Goal: Task Accomplishment & Management: Manage account settings

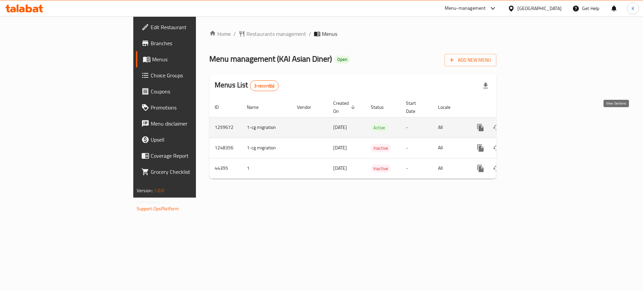
click at [532, 123] on icon "enhanced table" at bounding box center [528, 127] width 8 height 8
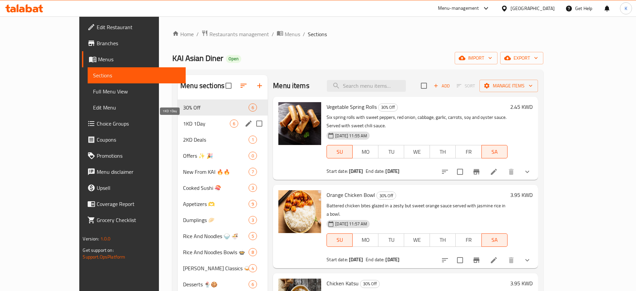
click at [183, 123] on span "1KD 1Day" at bounding box center [206, 123] width 47 height 8
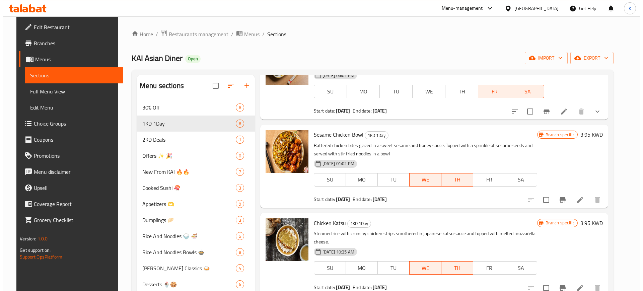
scroll to position [42, 0]
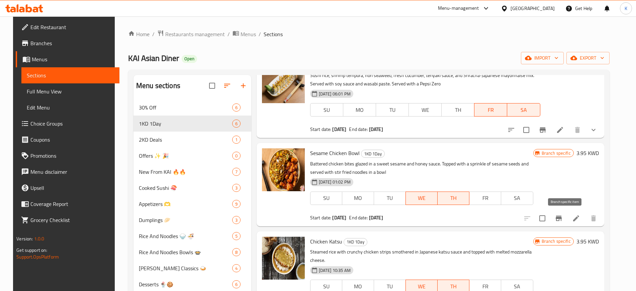
click at [562, 219] on icon "Branch-specific-item" at bounding box center [559, 218] width 6 height 5
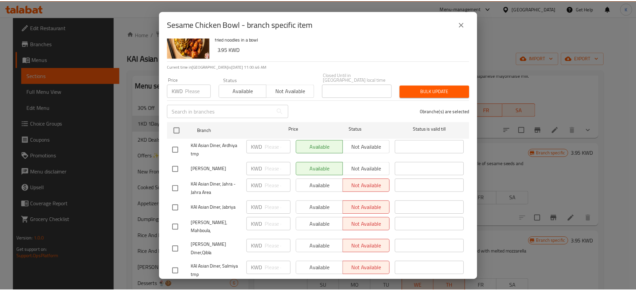
scroll to position [0, 0]
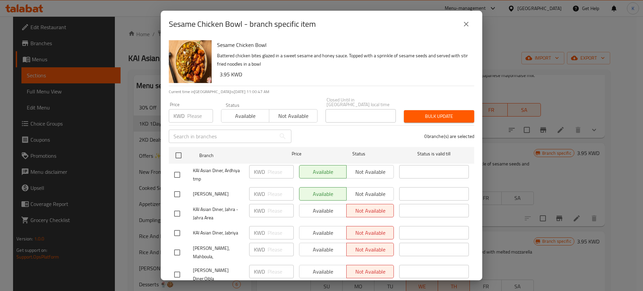
click at [466, 23] on icon "close" at bounding box center [466, 24] width 8 height 8
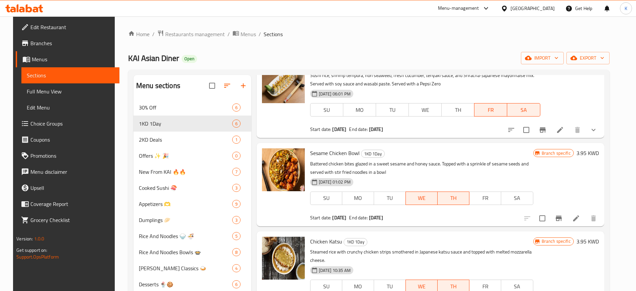
click at [378, 216] on b "10-09-2025" at bounding box center [376, 217] width 14 height 9
click at [580, 217] on icon at bounding box center [576, 218] width 8 height 8
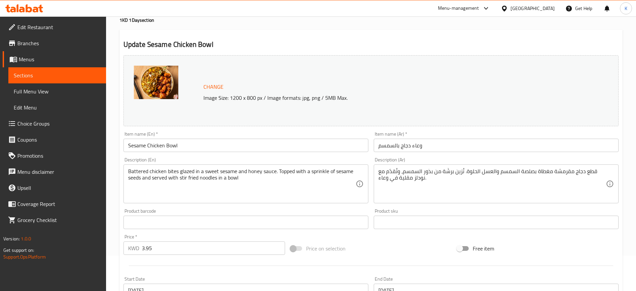
scroll to position [126, 0]
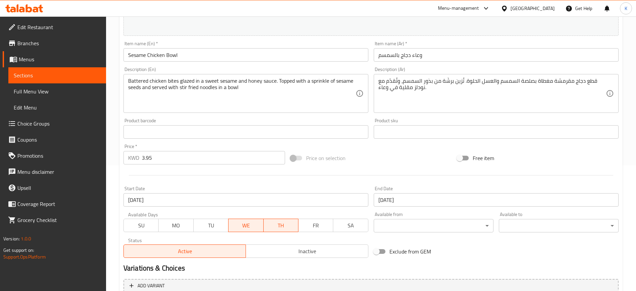
click at [173, 199] on input "10-09-2025" at bounding box center [245, 199] width 245 height 13
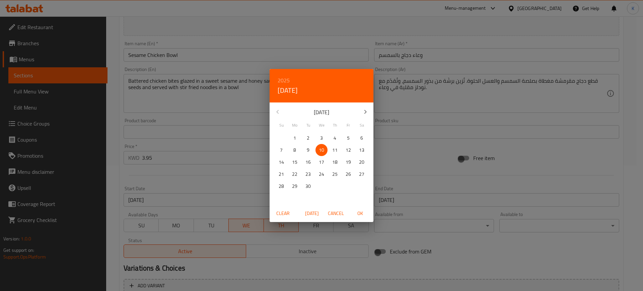
click at [362, 108] on icon "button" at bounding box center [365, 112] width 8 height 8
click at [295, 151] on p "6" at bounding box center [294, 150] width 3 height 8
drag, startPoint x: 362, startPoint y: 218, endPoint x: 369, endPoint y: 217, distance: 7.1
click at [361, 217] on button "OK" at bounding box center [359, 213] width 21 height 12
type input "[DATE]"
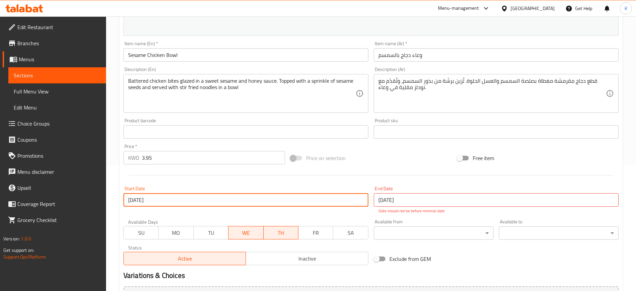
click at [392, 199] on input "10-09-2025" at bounding box center [496, 199] width 245 height 13
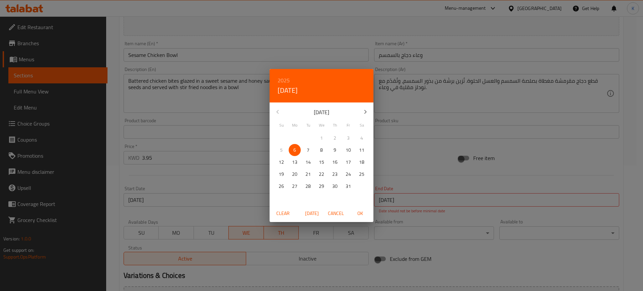
click at [367, 113] on icon "button" at bounding box center [365, 112] width 8 height 8
click at [276, 109] on icon "button" at bounding box center [277, 112] width 8 height 8
click at [360, 214] on span "OK" at bounding box center [360, 213] width 16 height 8
type input "[DATE]"
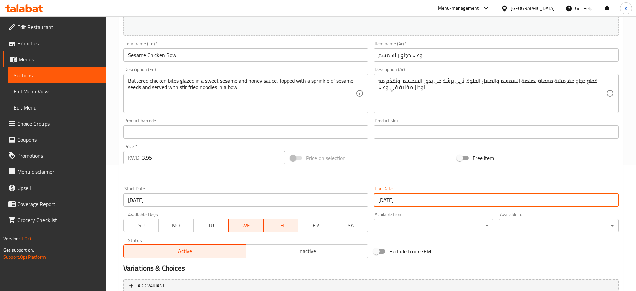
click at [170, 229] on span "MO" at bounding box center [175, 226] width 29 height 10
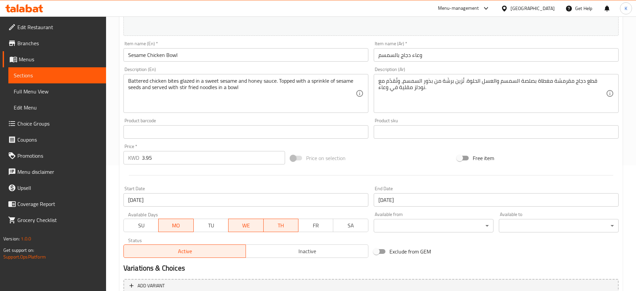
click at [209, 226] on span "TU" at bounding box center [210, 226] width 29 height 10
click at [245, 227] on span "WE" at bounding box center [246, 226] width 30 height 10
click at [275, 224] on span "TH" at bounding box center [280, 226] width 29 height 10
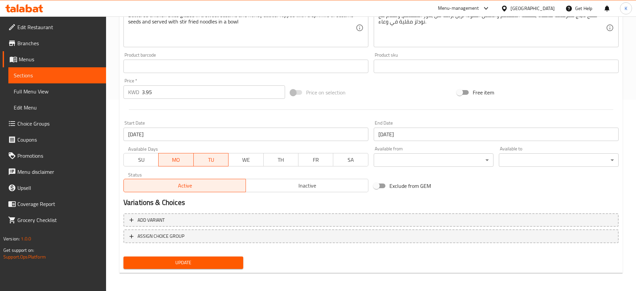
scroll to position [192, 0]
click at [193, 261] on span "Update" at bounding box center [183, 262] width 109 height 8
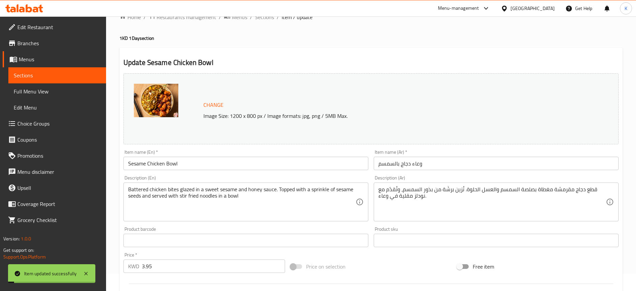
scroll to position [0, 0]
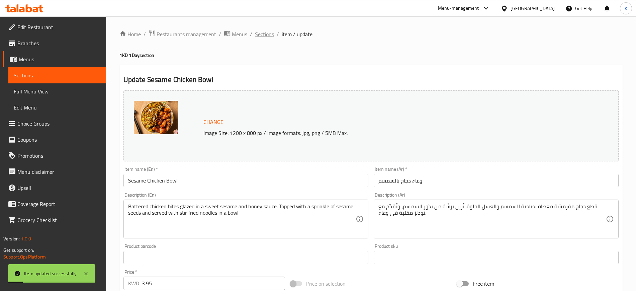
click at [268, 35] on span "Sections" at bounding box center [264, 34] width 19 height 8
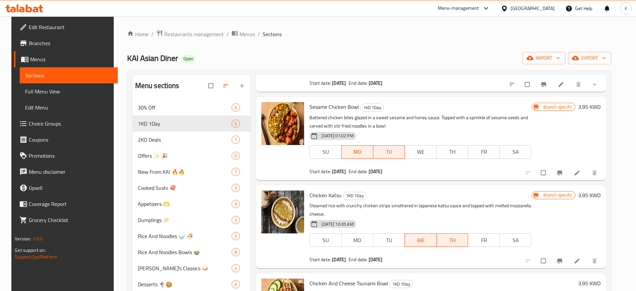
scroll to position [84, 0]
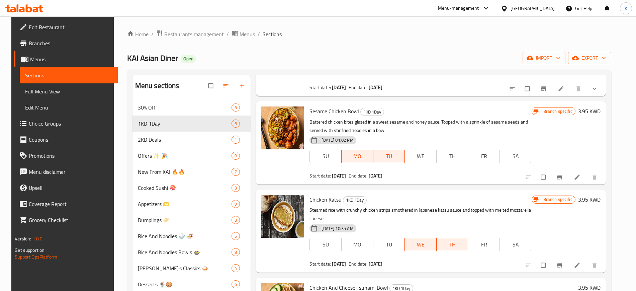
click at [37, 47] on span "Branches" at bounding box center [70, 43] width 83 height 8
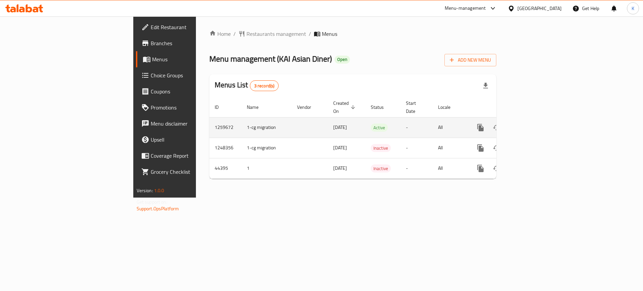
click at [532, 123] on icon "enhanced table" at bounding box center [528, 127] width 8 height 8
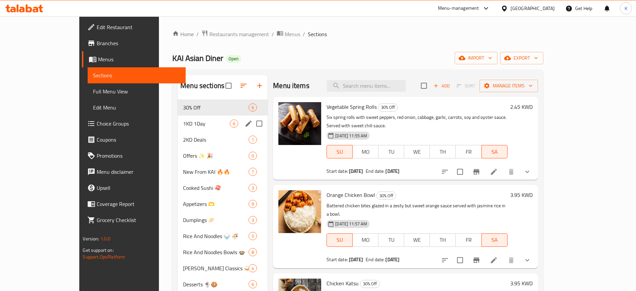
click at [183, 126] on span "1KD 1Day" at bounding box center [206, 123] width 47 height 8
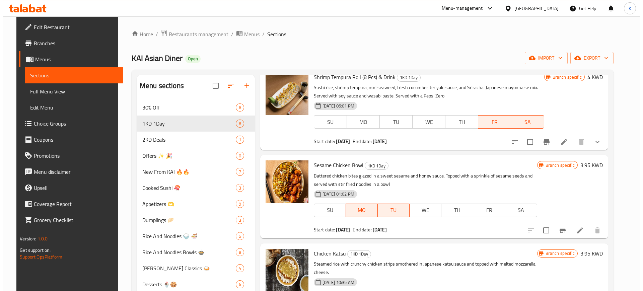
scroll to position [42, 0]
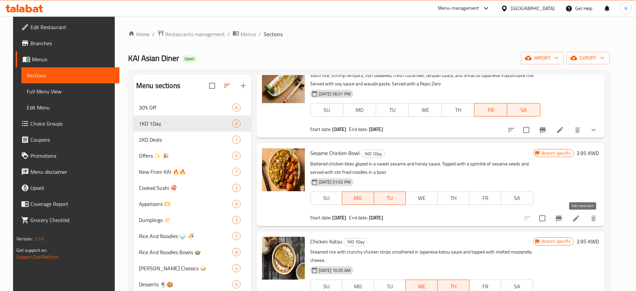
click at [580, 218] on icon at bounding box center [576, 218] width 8 height 8
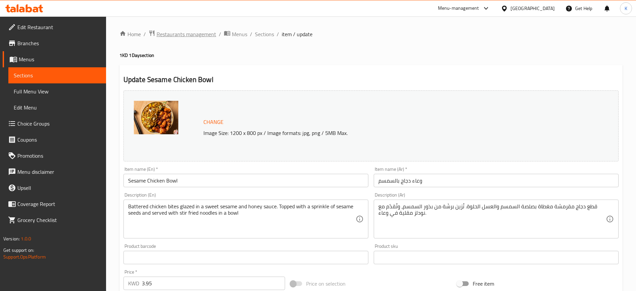
click at [193, 34] on span "Restaurants management" at bounding box center [187, 34] width 60 height 8
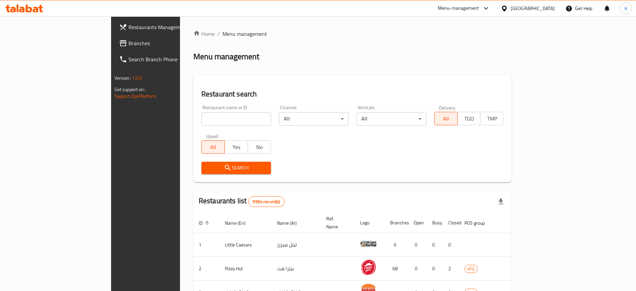
click at [201, 119] on input "search" at bounding box center [236, 118] width 70 height 13
paste input "22640"
type input "22640"
click button "Search" at bounding box center [236, 168] width 70 height 12
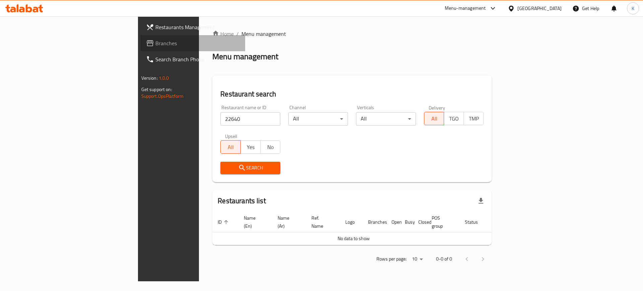
click at [155, 45] on span "Branches" at bounding box center [197, 43] width 85 height 8
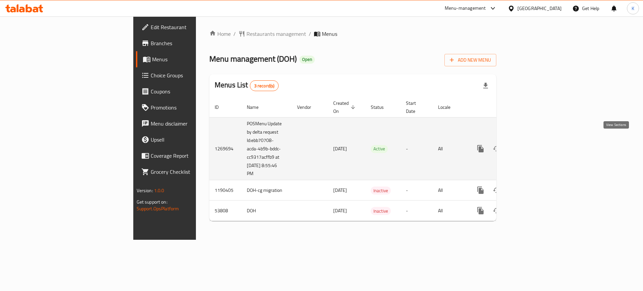
click at [532, 145] on icon "enhanced table" at bounding box center [528, 149] width 8 height 8
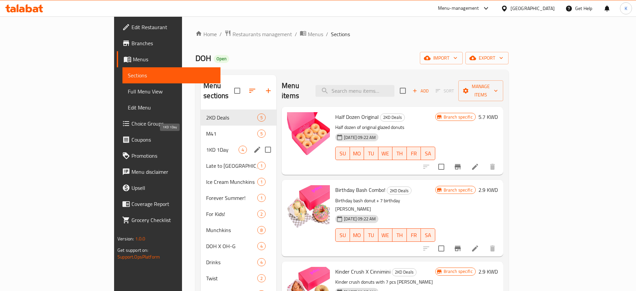
click at [206, 146] on span "1KD 1Day" at bounding box center [222, 150] width 32 height 8
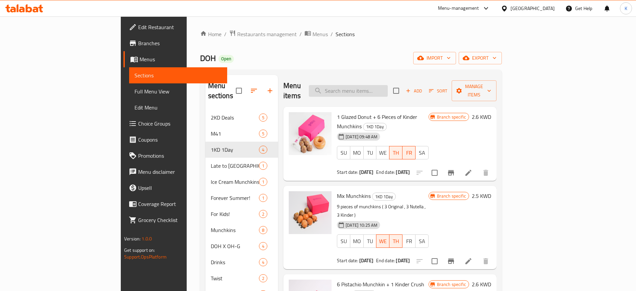
click at [388, 86] on input "search" at bounding box center [348, 91] width 79 height 12
paste input "5 Glazed Munchkins"
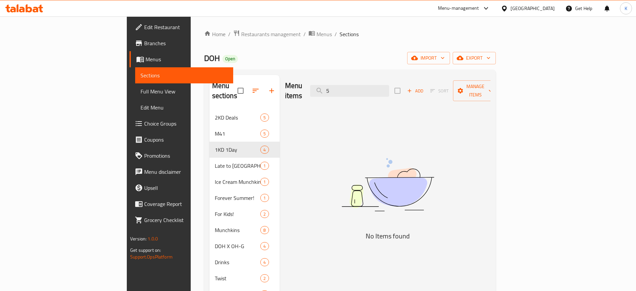
type input "5"
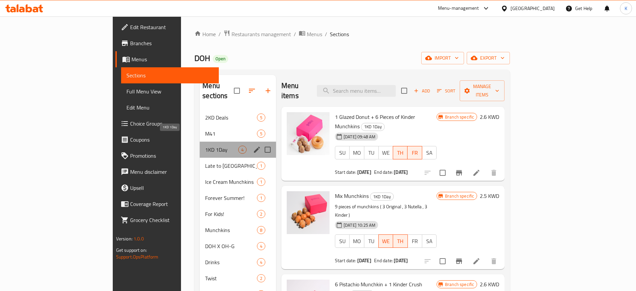
click at [205, 146] on span "1KD 1Day" at bounding box center [221, 150] width 33 height 8
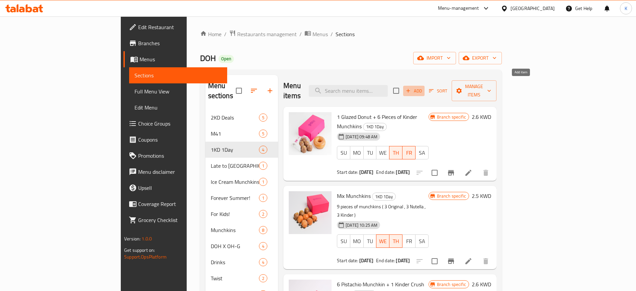
click at [423, 87] on span "Add" at bounding box center [414, 91] width 18 height 8
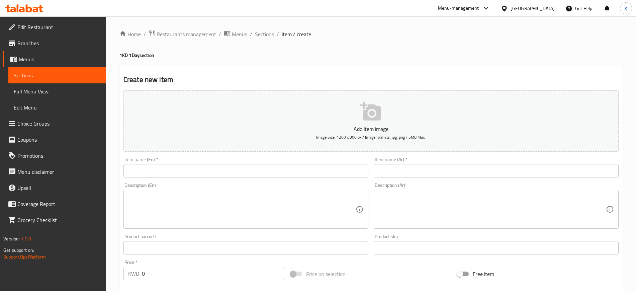
click at [181, 174] on input "text" at bounding box center [245, 170] width 245 height 13
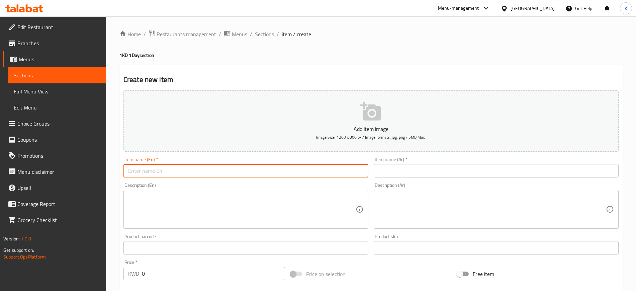
paste input "5 Glazed Munchkins + 5 kinder Munchkins"
type input "5 Glazed Munchkins + 5 kinder Munchkins"
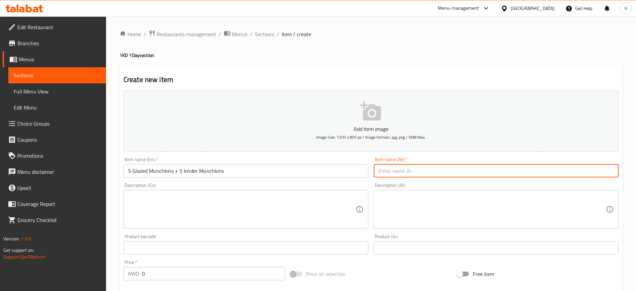
click at [430, 171] on input "text" at bounding box center [496, 170] width 245 height 13
paste input "5 قطع مونشكينز مزججة + 5 قطع مونشكينز كيندر"
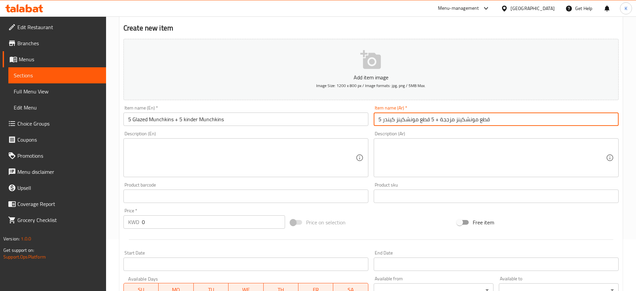
scroll to position [84, 0]
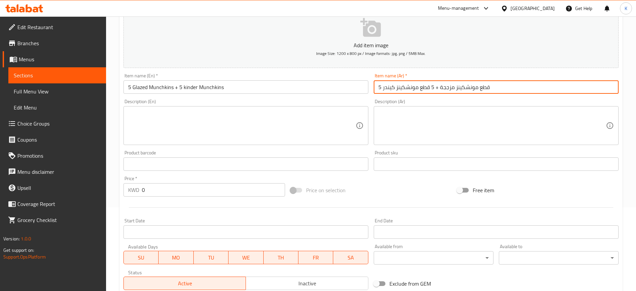
type input "5 قطع مونشكينز مزججة + 5 قطع مونشكينز كيندر"
click at [128, 191] on div "KWD 0 Price *" at bounding box center [204, 189] width 162 height 13
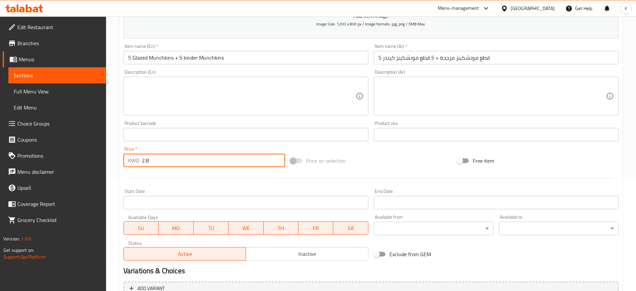
scroll to position [126, 0]
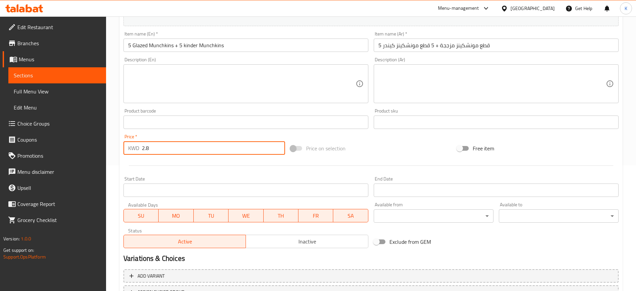
type input "2.8"
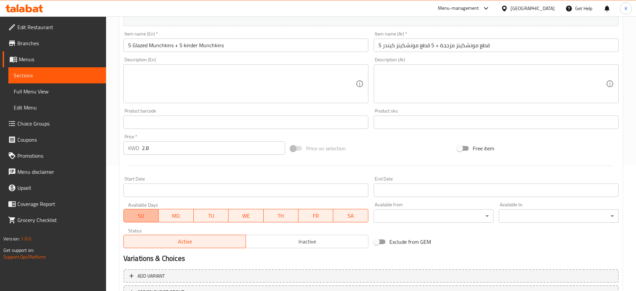
drag, startPoint x: 139, startPoint y: 216, endPoint x: 164, endPoint y: 216, distance: 25.4
click at [139, 216] on span "SU" at bounding box center [141, 216] width 29 height 10
click at [245, 218] on span "WE" at bounding box center [245, 216] width 29 height 10
click at [279, 216] on span "TH" at bounding box center [280, 216] width 29 height 10
click at [317, 215] on span "FR" at bounding box center [315, 216] width 29 height 10
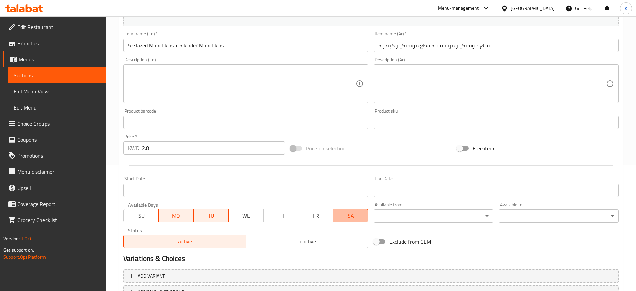
click at [351, 214] on span "SA" at bounding box center [350, 216] width 29 height 10
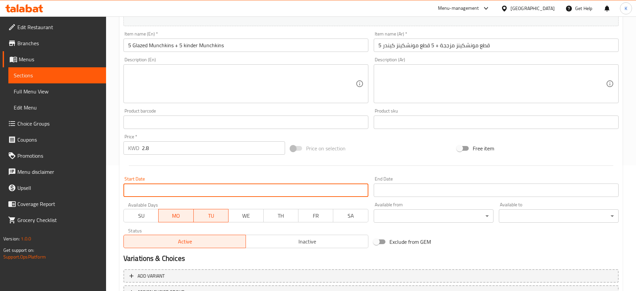
click at [307, 189] on input "Start Date" at bounding box center [245, 189] width 245 height 13
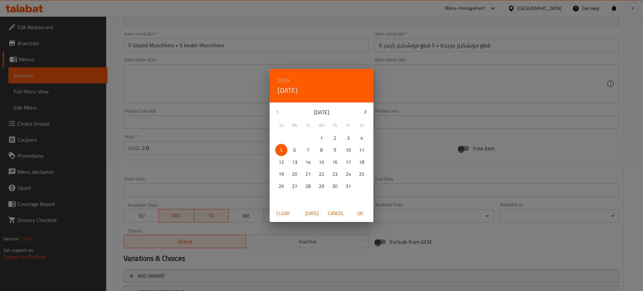
click at [298, 149] on span "6" at bounding box center [294, 150] width 12 height 8
click at [363, 217] on span "OK" at bounding box center [360, 213] width 16 height 8
type input "[DATE]"
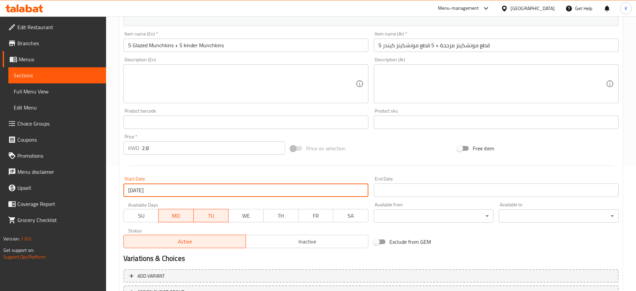
click at [396, 190] on input "Start Date" at bounding box center [496, 189] width 245 height 13
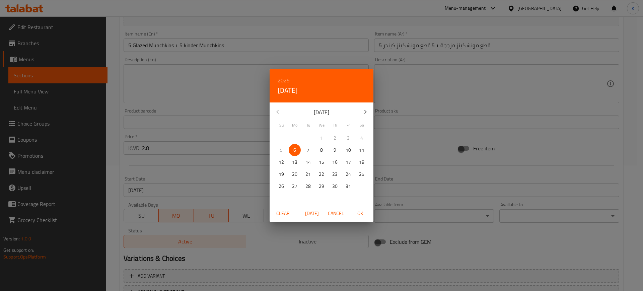
click at [363, 213] on span "OK" at bounding box center [360, 213] width 16 height 8
type input "[DATE]"
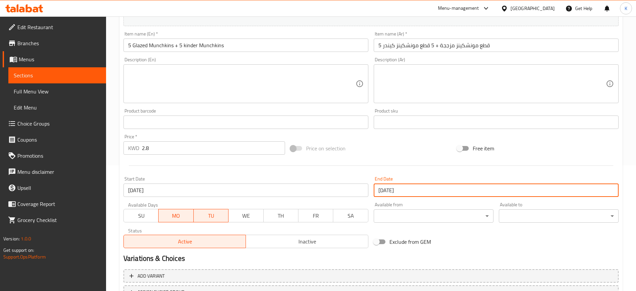
scroll to position [182, 0]
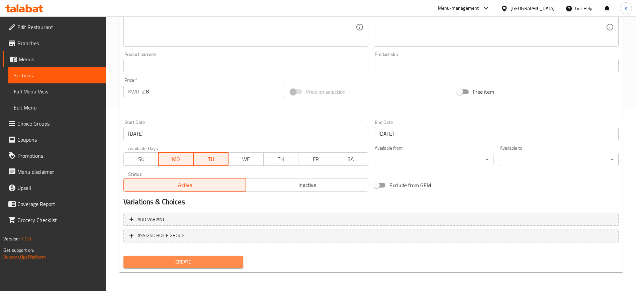
click at [205, 260] on span "Create" at bounding box center [183, 262] width 109 height 8
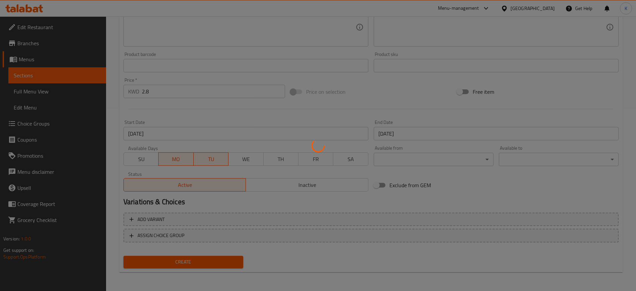
type input "0"
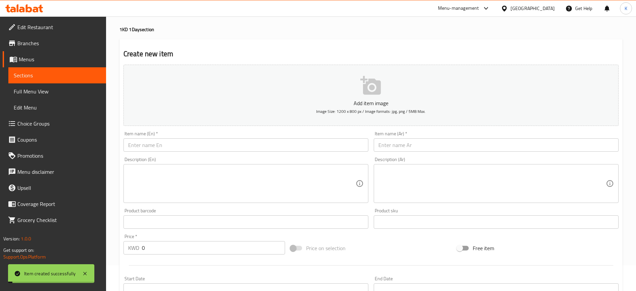
scroll to position [0, 0]
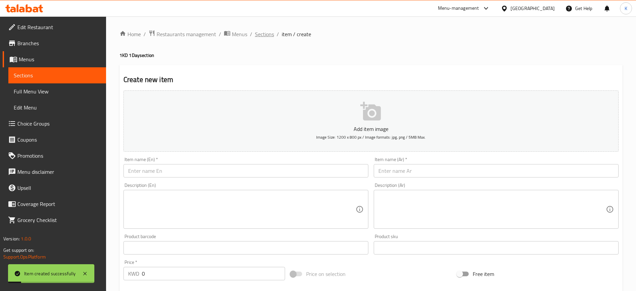
click at [267, 33] on span "Sections" at bounding box center [264, 34] width 19 height 8
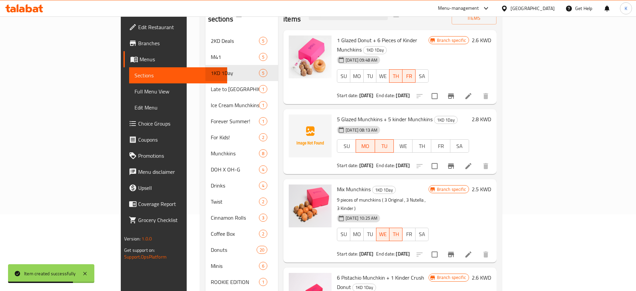
scroll to position [32, 0]
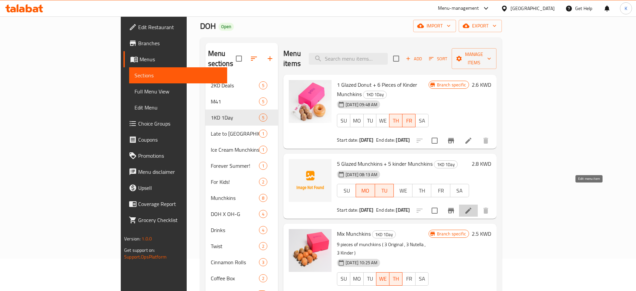
click at [473, 207] on icon at bounding box center [469, 211] width 8 height 8
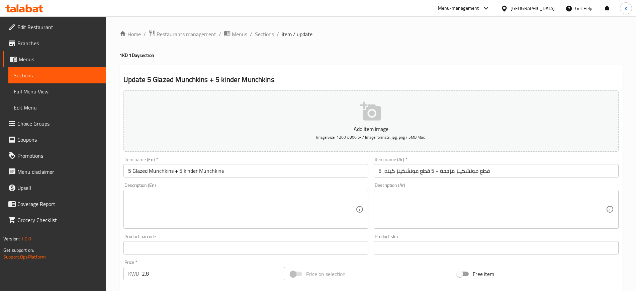
click at [36, 43] on span "Branches" at bounding box center [58, 43] width 83 height 8
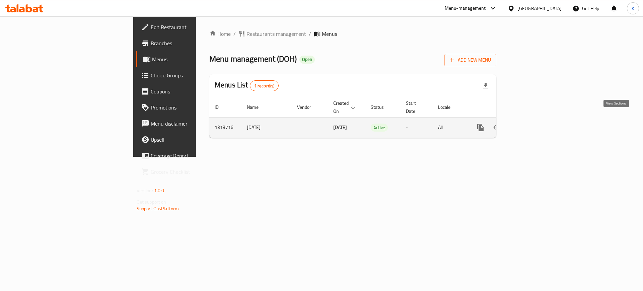
click at [532, 123] on icon "enhanced table" at bounding box center [528, 127] width 8 height 8
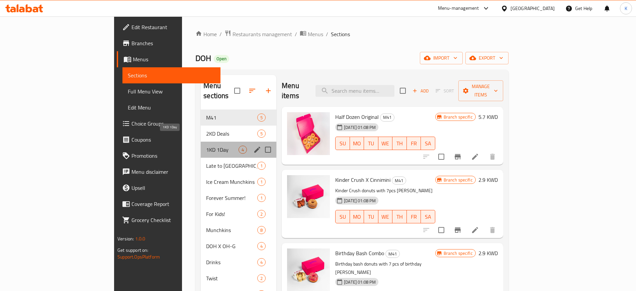
click at [206, 146] on span "1KD 1Day" at bounding box center [222, 150] width 32 height 8
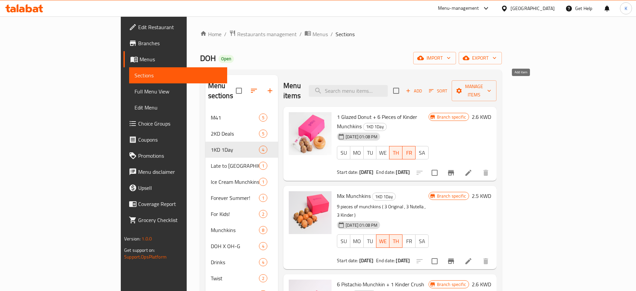
click at [423, 87] on span "Add" at bounding box center [414, 91] width 18 height 8
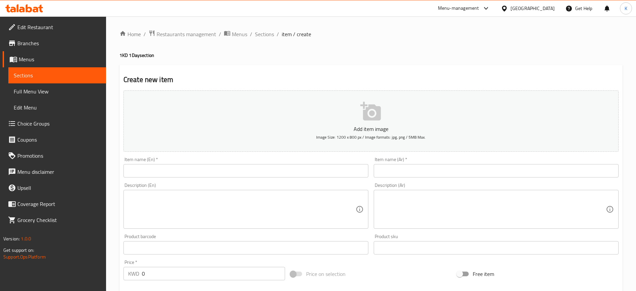
click at [424, 169] on input "text" at bounding box center [496, 170] width 245 height 13
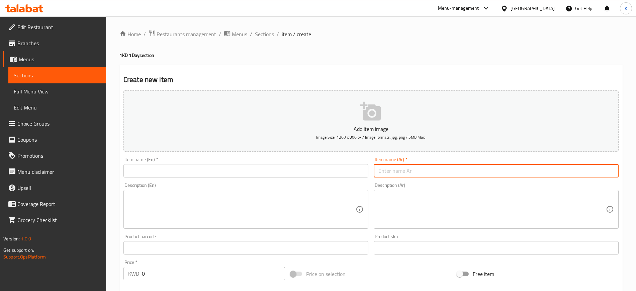
paste input "5 Munchkins Glazed + 5 Munchkins Kinder"
type input "5 Munchkins Glazed + 5 Munchkins Kinder"
click at [305, 171] on input "text" at bounding box center [245, 170] width 245 height 13
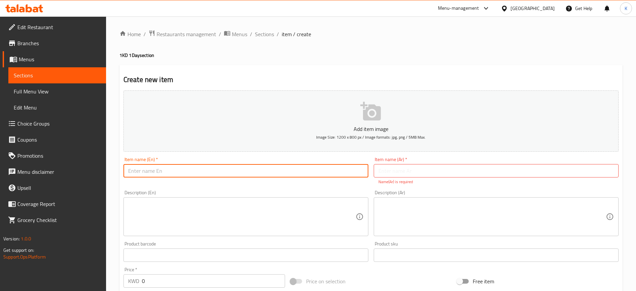
paste input "5 Munchkins Glazed + 5 Munchkins Kinder"
type input "5 Munchkins Glazed + 5 Munchkins Kinder"
click at [398, 170] on input "text" at bounding box center [496, 170] width 245 height 13
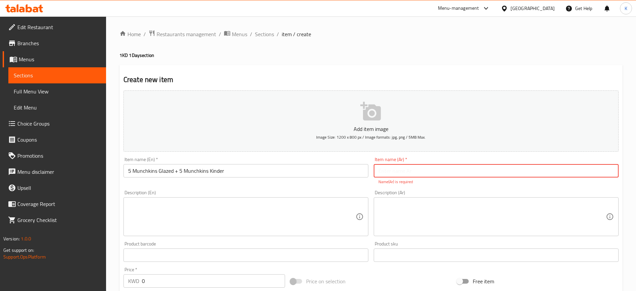
paste input "5 قطع مونشكينز مزججة + 5 قطع مونشكينز كيندر"
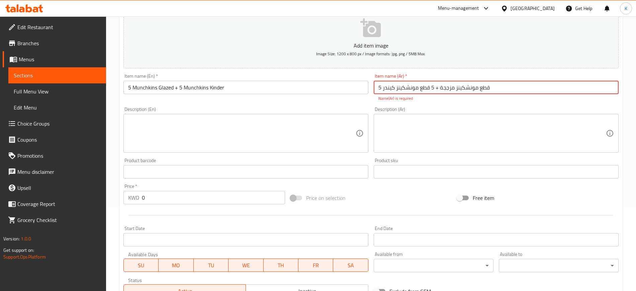
scroll to position [84, 0]
type input "5 قطع مونشكينز مزججة + 5 قطع مونشكينز كيندر"
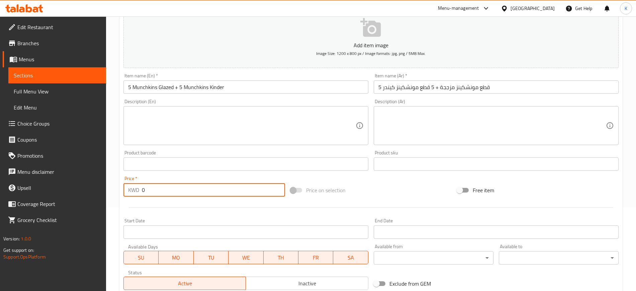
click at [145, 189] on input "0" at bounding box center [213, 189] width 143 height 13
drag, startPoint x: 154, startPoint y: 193, endPoint x: 127, endPoint y: 193, distance: 27.5
click at [127, 193] on div "KWD 0 Price *" at bounding box center [204, 189] width 162 height 13
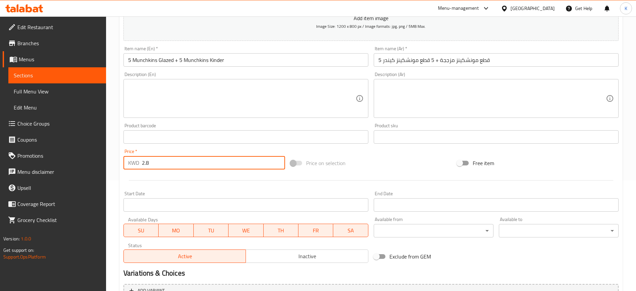
scroll to position [126, 0]
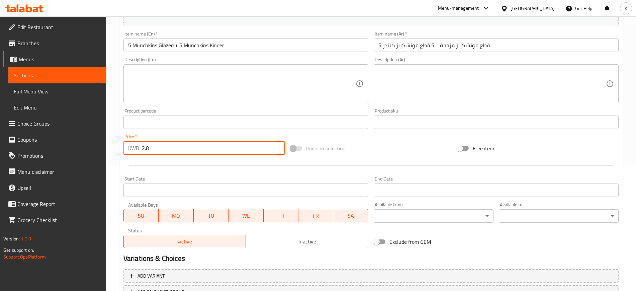
type input "2.8"
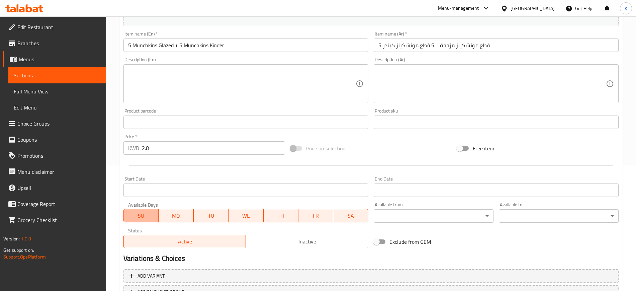
click at [148, 216] on span "SU" at bounding box center [141, 216] width 29 height 10
click at [241, 216] on span "WE" at bounding box center [245, 216] width 29 height 10
click at [280, 216] on span "TH" at bounding box center [280, 216] width 29 height 10
click at [314, 218] on span "FR" at bounding box center [315, 216] width 29 height 10
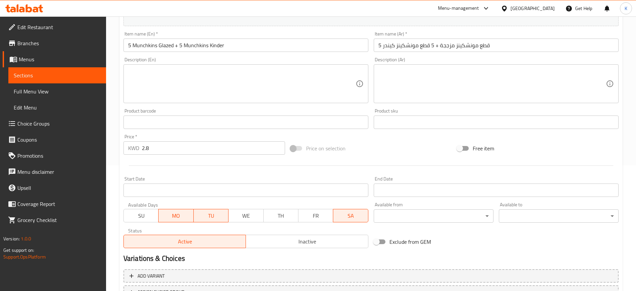
click at [344, 213] on span "SA" at bounding box center [350, 216] width 29 height 10
click at [258, 194] on input "Start Date" at bounding box center [245, 189] width 245 height 13
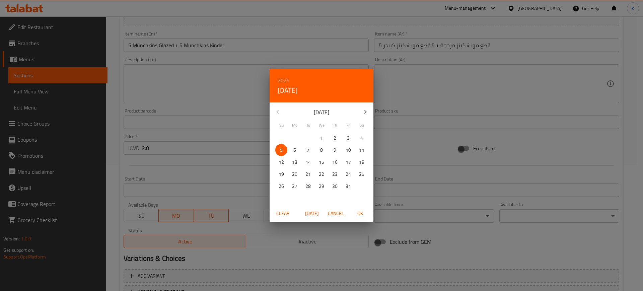
click at [294, 151] on p "6" at bounding box center [294, 150] width 3 height 8
click at [361, 215] on span "OK" at bounding box center [360, 213] width 16 height 8
type input "[DATE]"
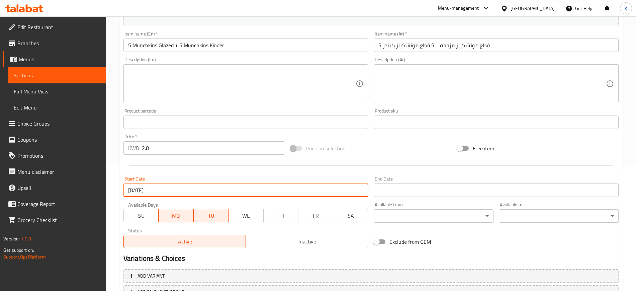
click at [387, 192] on input "Start Date" at bounding box center [496, 189] width 245 height 13
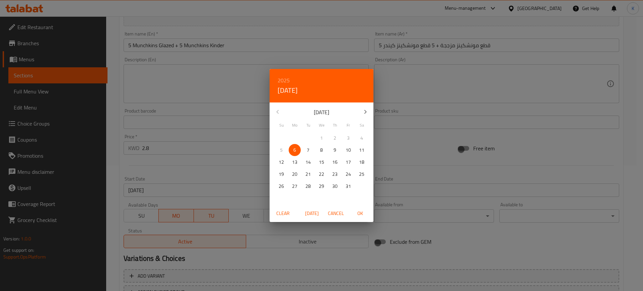
click at [358, 213] on span "OK" at bounding box center [360, 213] width 16 height 8
type input "[DATE]"
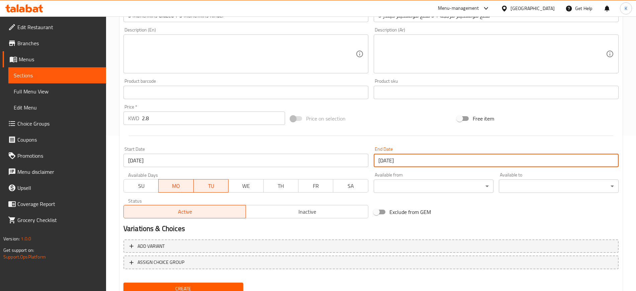
scroll to position [182, 0]
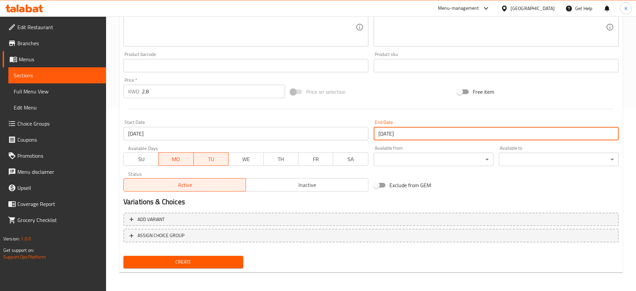
click at [204, 262] on span "Create" at bounding box center [183, 262] width 109 height 8
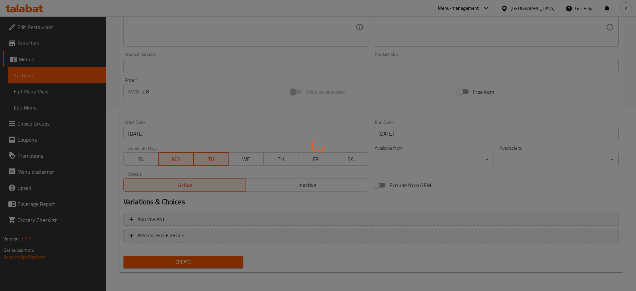
type input "0"
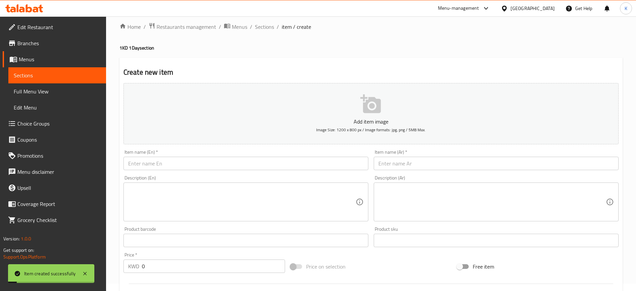
scroll to position [0, 0]
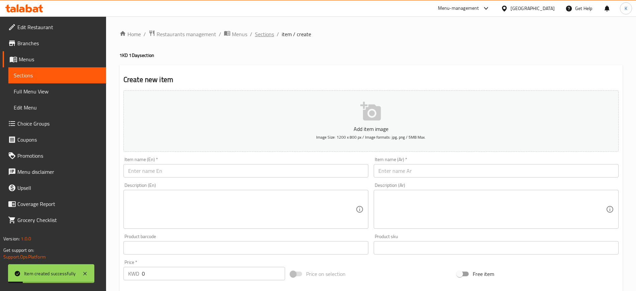
click at [266, 34] on span "Sections" at bounding box center [264, 34] width 19 height 8
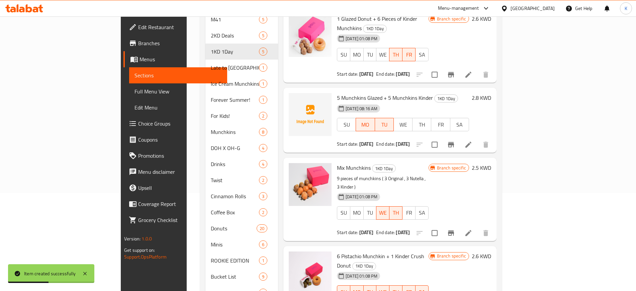
scroll to position [84, 0]
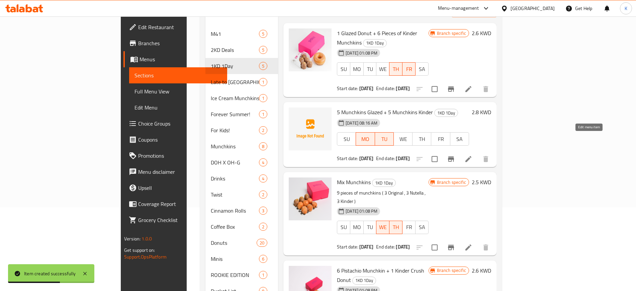
click at [472, 156] on icon at bounding box center [469, 159] width 6 height 6
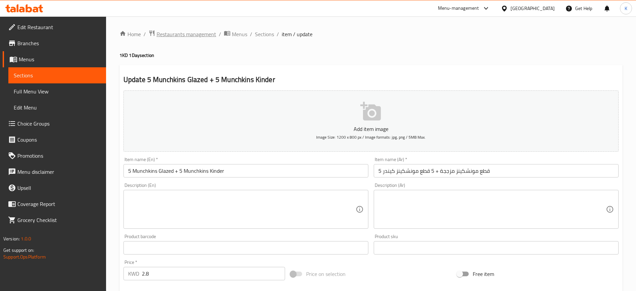
click at [181, 30] on span "Restaurants management" at bounding box center [187, 34] width 60 height 8
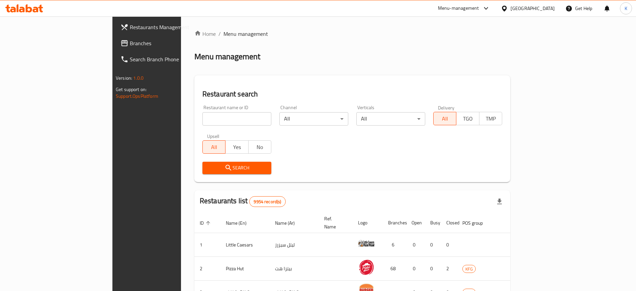
click at [202, 121] on input "search" at bounding box center [236, 118] width 69 height 13
type input "doh"
click button "Search" at bounding box center [236, 168] width 69 height 12
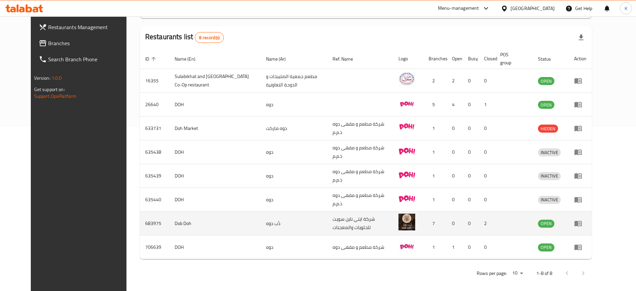
scroll to position [168, 0]
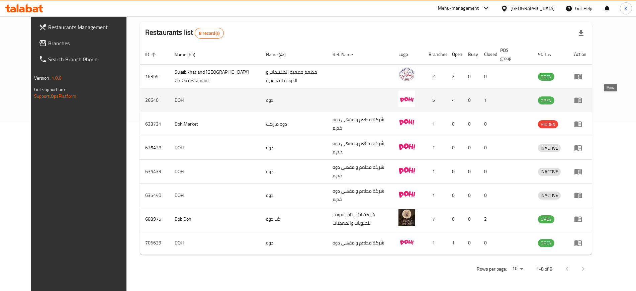
click at [582, 100] on icon "enhanced table" at bounding box center [578, 100] width 8 height 8
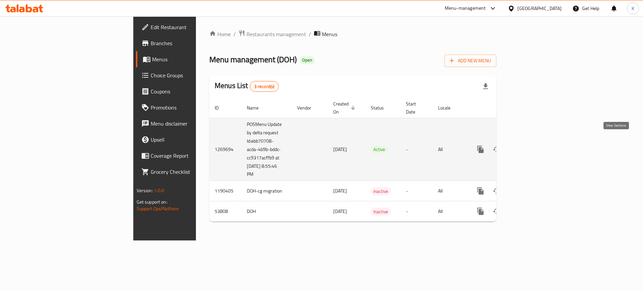
click at [532, 145] on icon "enhanced table" at bounding box center [528, 149] width 8 height 8
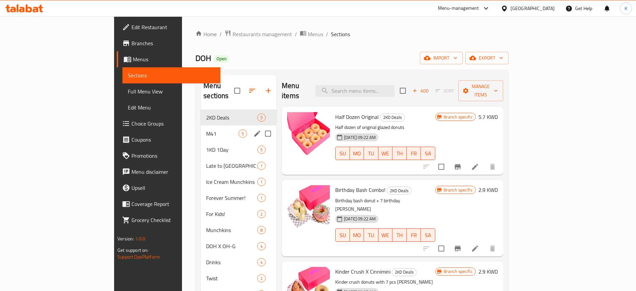
click at [201, 128] on div "M41 5" at bounding box center [239, 134] width 76 height 16
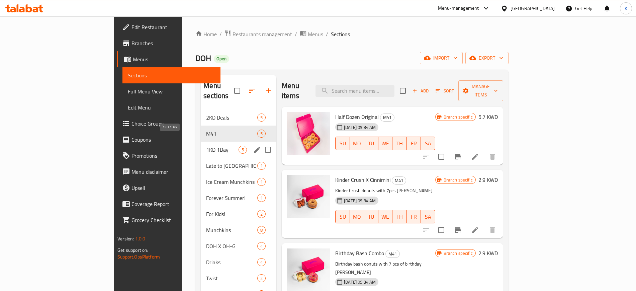
click at [206, 146] on span "1KD 1Day" at bounding box center [222, 150] width 32 height 8
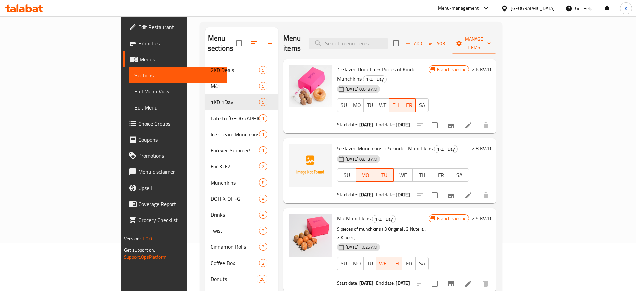
scroll to position [84, 0]
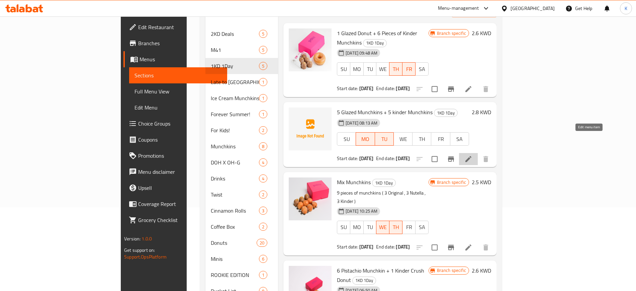
click at [473, 155] on icon at bounding box center [469, 159] width 8 height 8
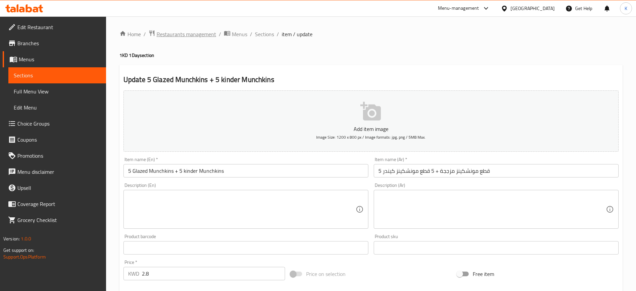
click at [197, 32] on span "Restaurants management" at bounding box center [187, 34] width 60 height 8
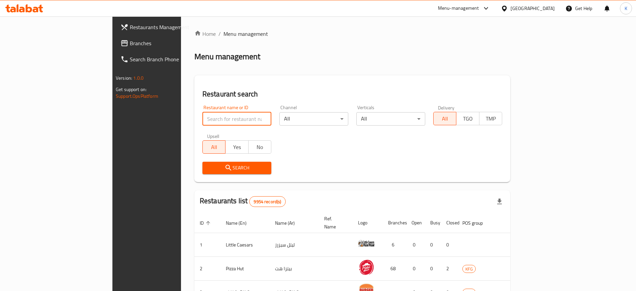
click at [213, 119] on input "search" at bounding box center [236, 118] width 69 height 13
paste input "finger sushi"
type input "finger sushi"
click button "Search" at bounding box center [236, 168] width 69 height 12
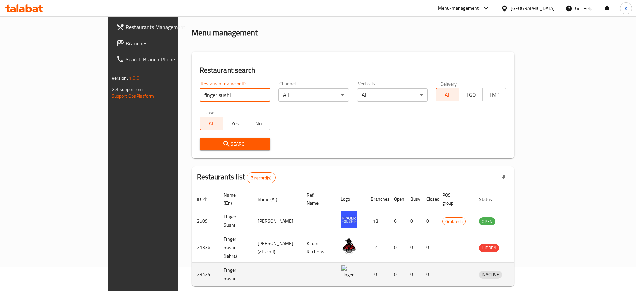
scroll to position [42, 0]
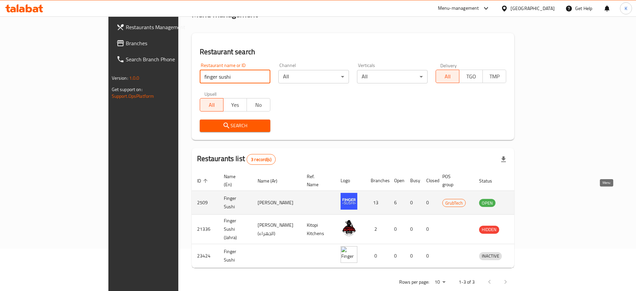
click at [523, 200] on icon "enhanced table" at bounding box center [519, 203] width 7 height 6
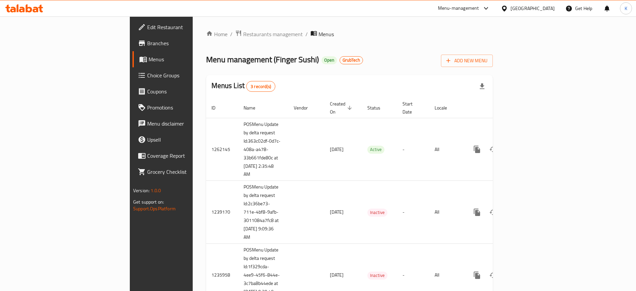
click at [133, 49] on link "Branches" at bounding box center [184, 43] width 103 height 16
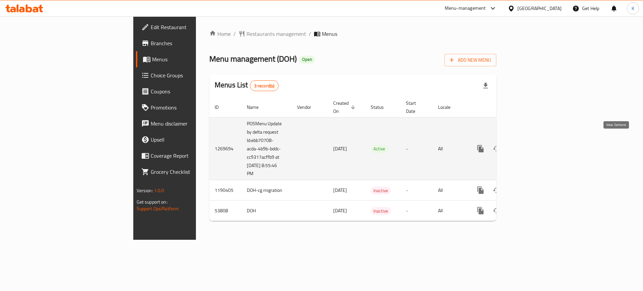
click at [532, 145] on icon "enhanced table" at bounding box center [528, 149] width 8 height 8
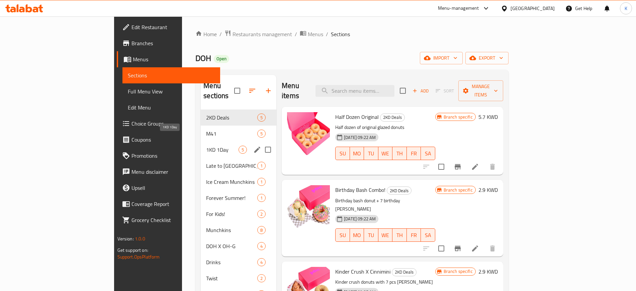
click at [206, 146] on span "1KD 1Day" at bounding box center [222, 150] width 32 height 8
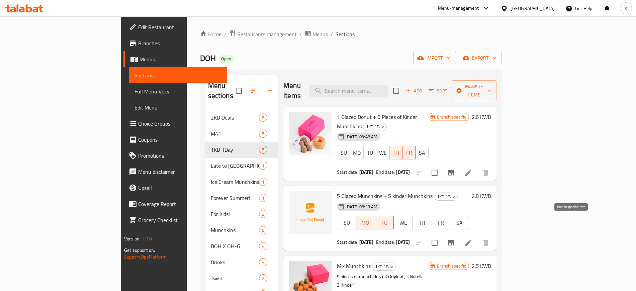
click at [454, 240] on icon "Branch-specific-item" at bounding box center [451, 242] width 6 height 5
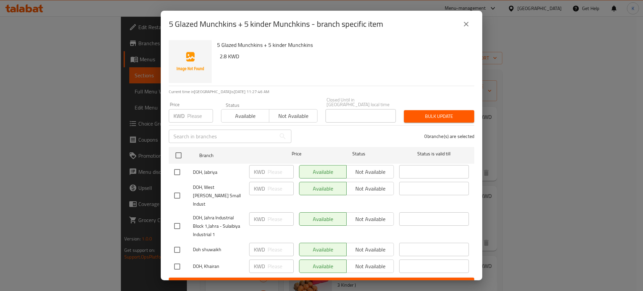
click at [175, 168] on input "checkbox" at bounding box center [177, 172] width 14 height 14
checkbox input "true"
click at [272, 169] on input "number" at bounding box center [280, 171] width 26 height 13
type input "1"
click at [322, 279] on span "Save" at bounding box center [321, 283] width 295 height 8
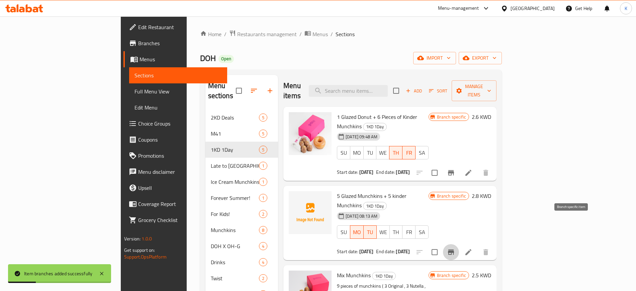
click at [455, 248] on icon "Branch-specific-item" at bounding box center [451, 252] width 8 height 8
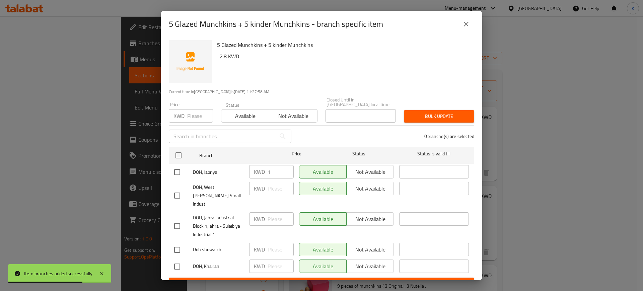
click at [464, 21] on icon "close" at bounding box center [466, 24] width 8 height 8
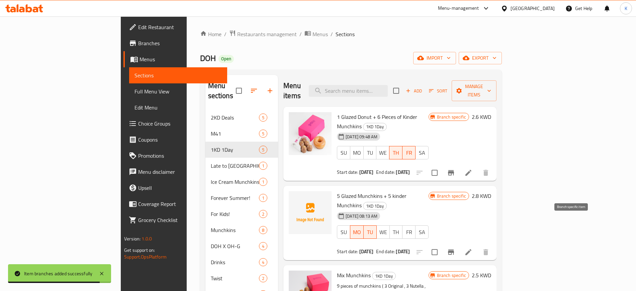
click at [454, 249] on icon "Branch-specific-item" at bounding box center [451, 251] width 6 height 5
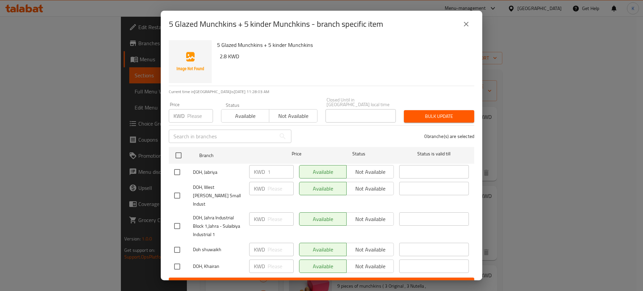
click at [465, 27] on icon "close" at bounding box center [466, 24] width 8 height 8
